Goal: Task Accomplishment & Management: Manage account settings

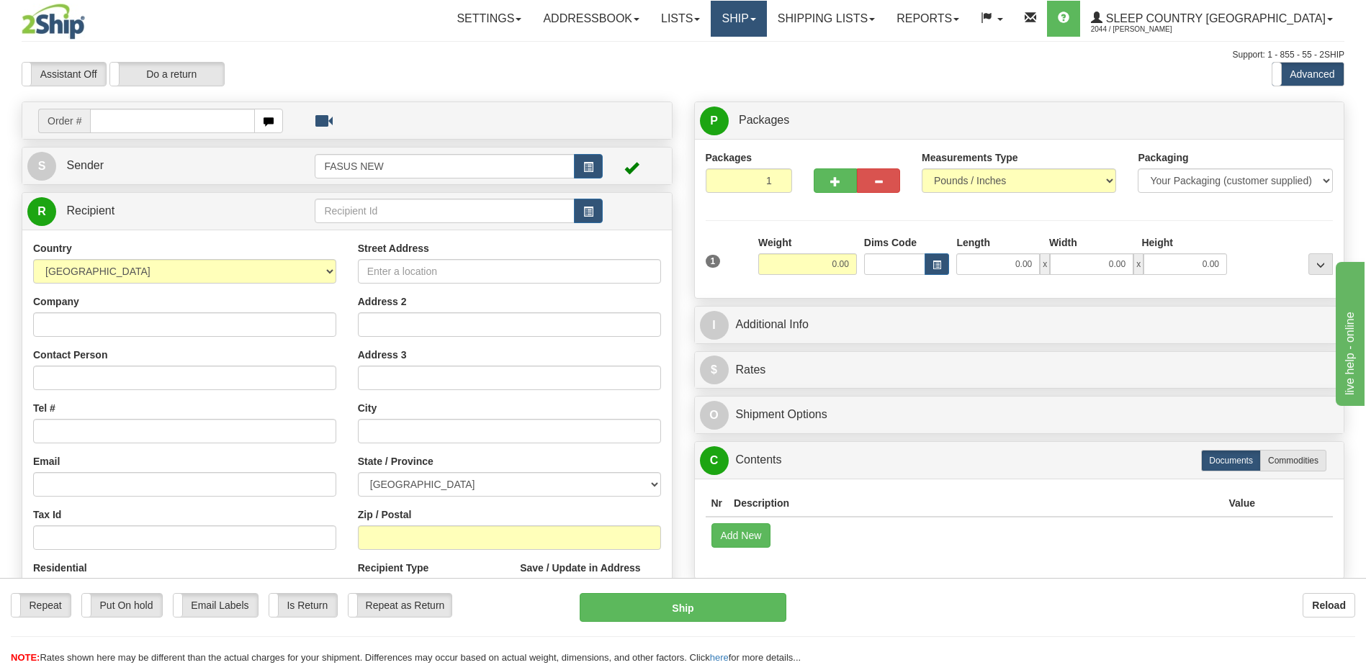
click at [766, 16] on link "Ship" at bounding box center [737, 19] width 55 height 36
click at [752, 70] on span "OnHold / Order Queue" at bounding box center [700, 69] width 101 height 12
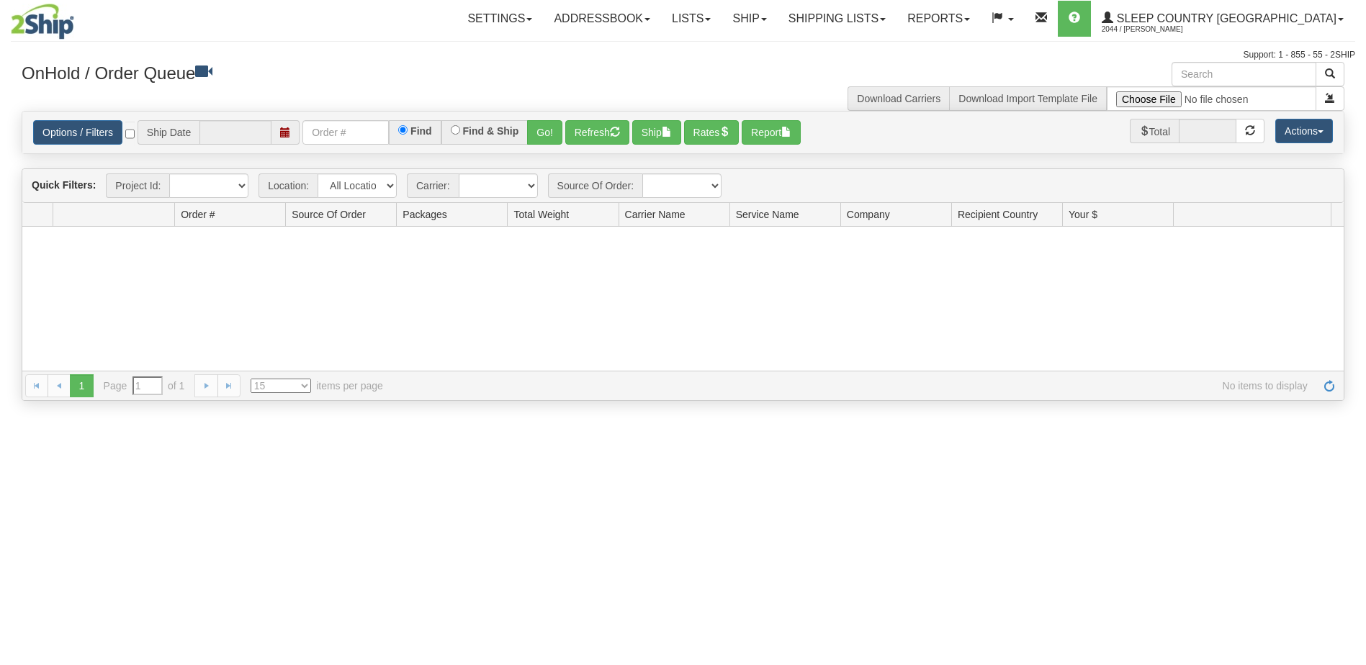
type input "[DATE]"
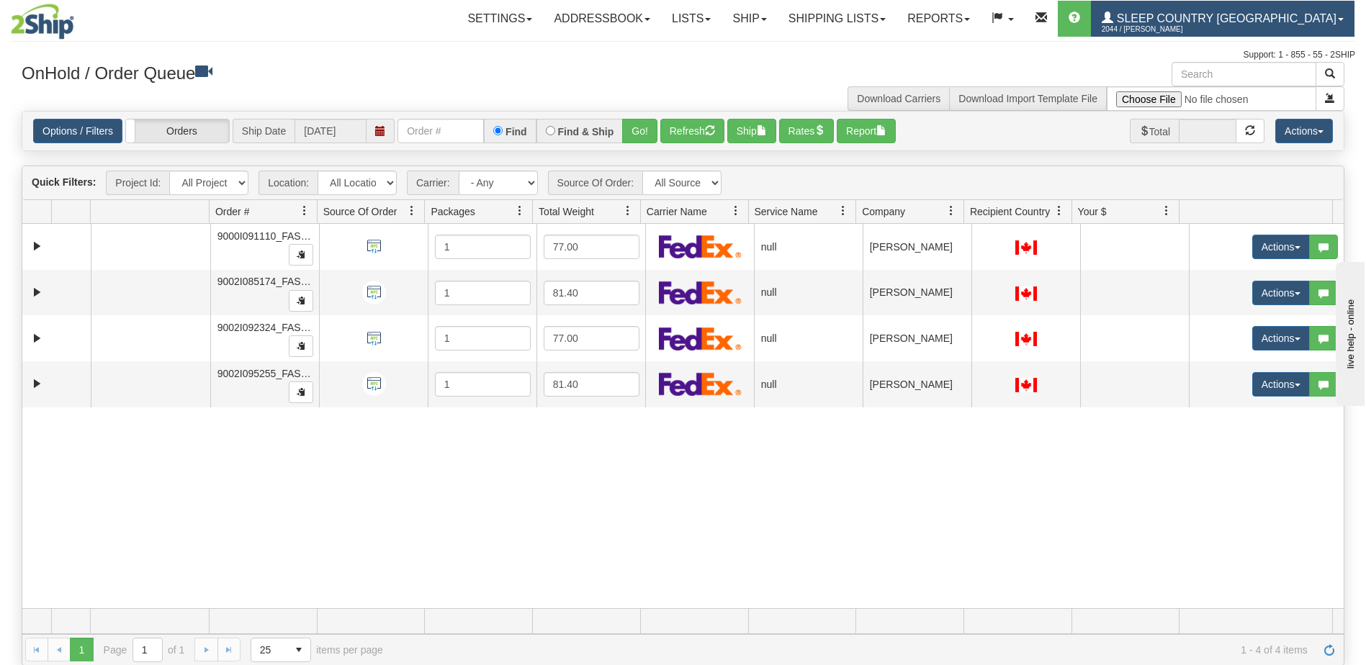
click at [1291, 19] on span "Sleep Country [GEOGRAPHIC_DATA]" at bounding box center [1224, 18] width 223 height 12
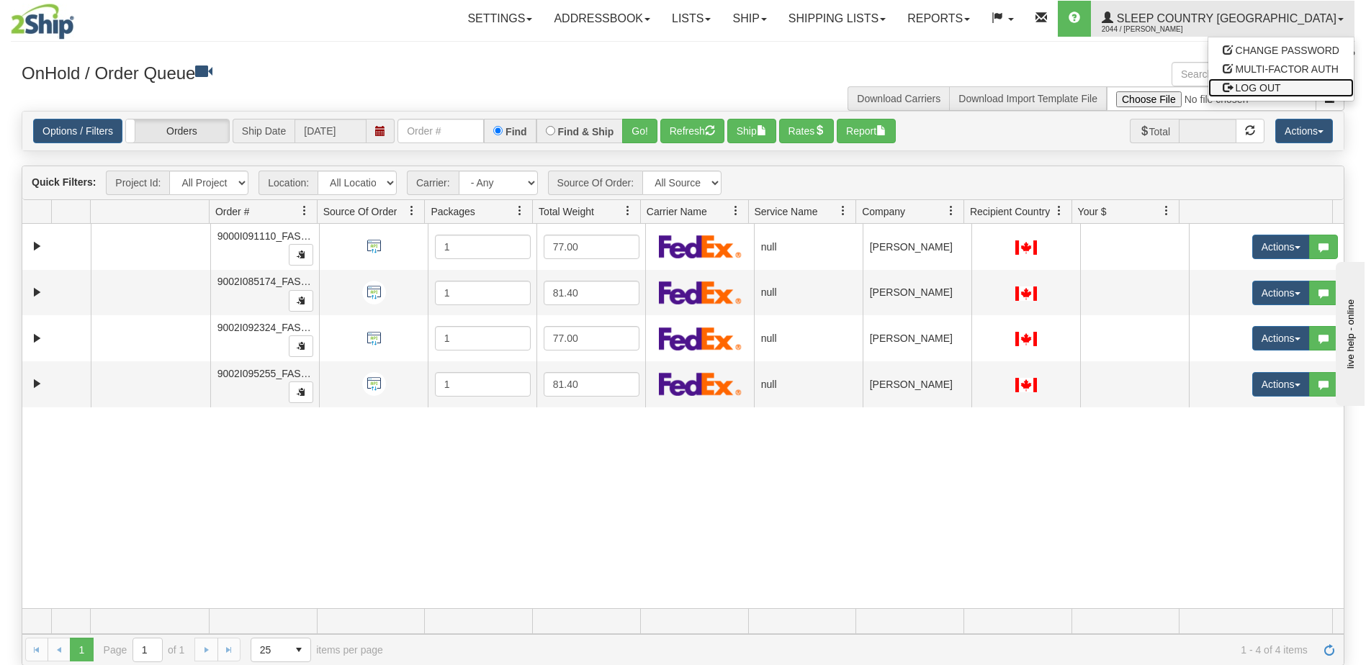
click at [1271, 85] on span "LOG OUT" at bounding box center [1257, 88] width 45 height 12
